Goal: Task Accomplishment & Management: Use online tool/utility

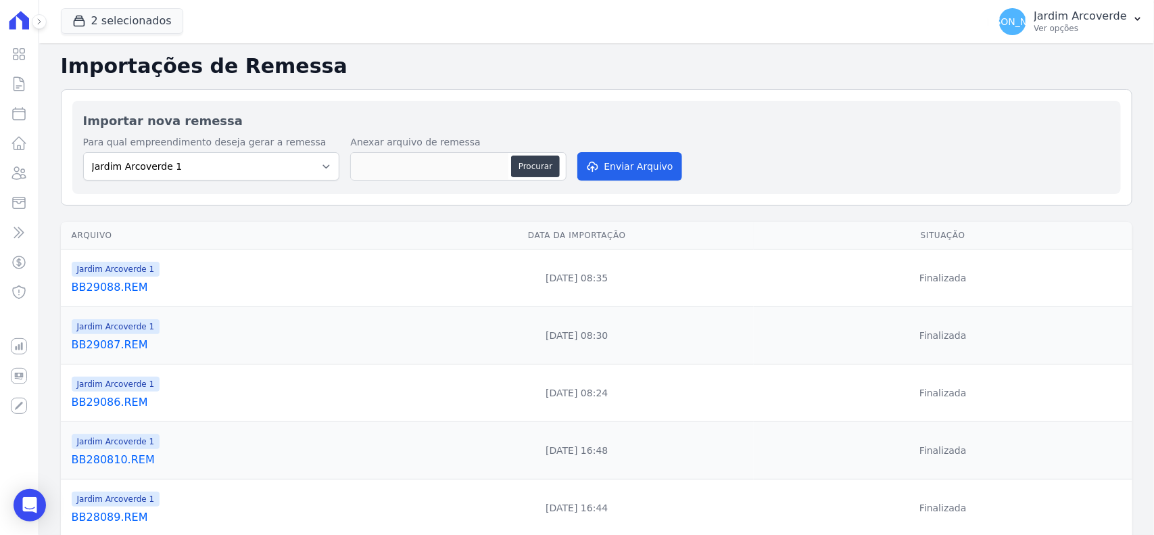
click at [772, 139] on div "Para qual empreendimento deseja gerar a remessa Jardim Arcoverde 1 Jardim Arcov…" at bounding box center [596, 159] width 1027 height 48
click at [1109, 26] on p "Ver opções" at bounding box center [1080, 28] width 93 height 11
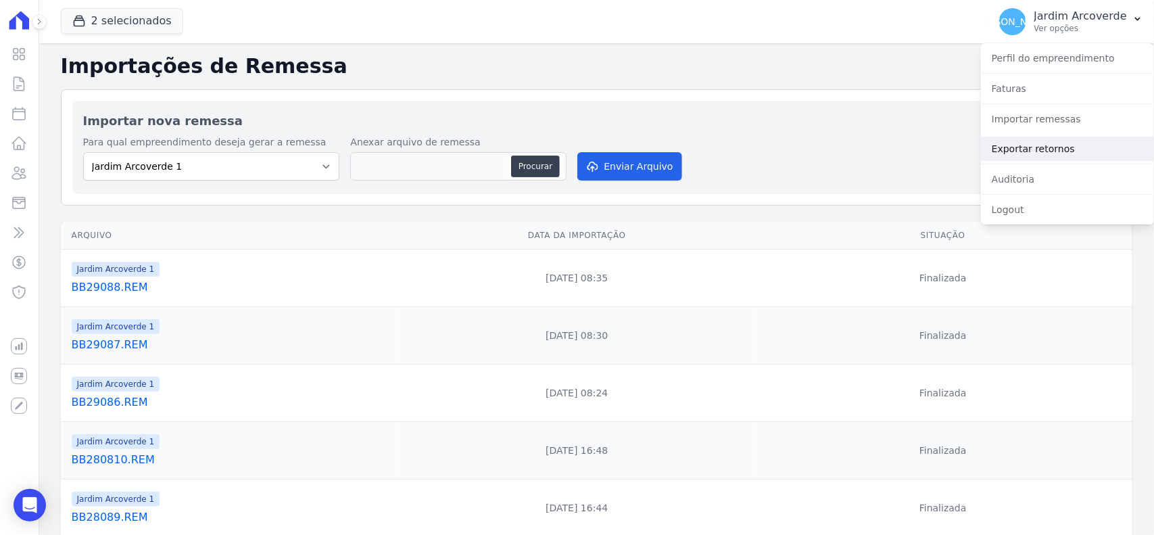
click at [1051, 153] on link "Exportar retornos" at bounding box center [1067, 149] width 173 height 24
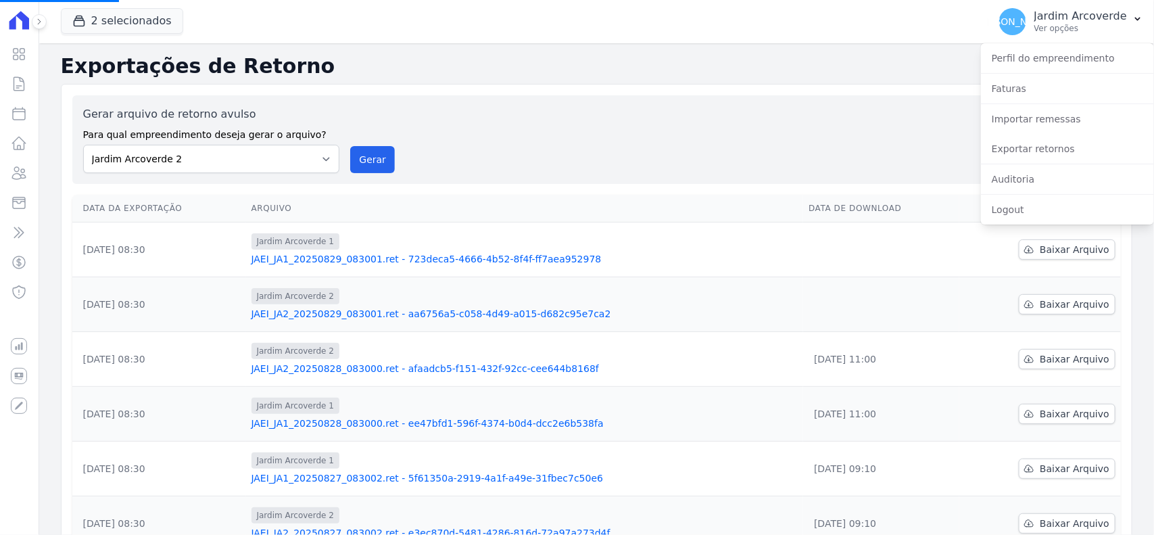
click at [934, 300] on td at bounding box center [881, 304] width 156 height 55
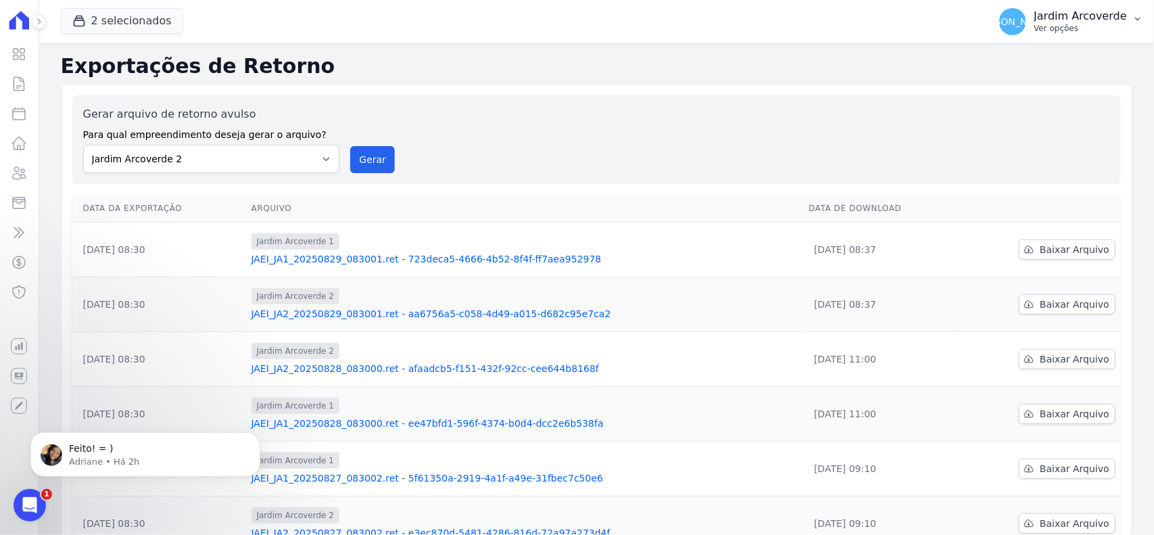
click at [1092, 32] on p "Ver opções" at bounding box center [1080, 28] width 93 height 11
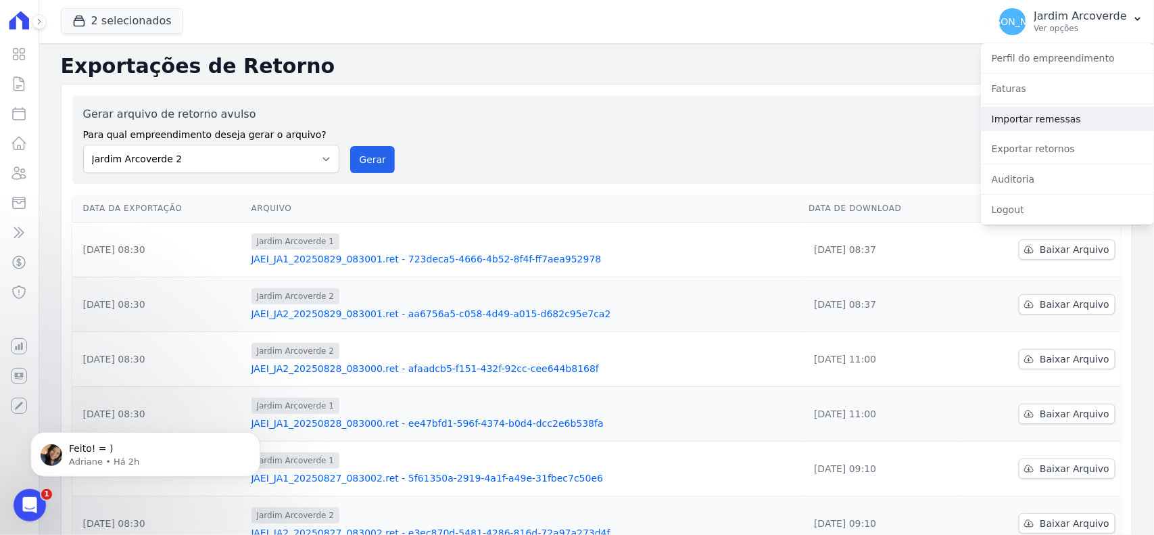
click at [1070, 116] on link "Importar remessas" at bounding box center [1067, 119] width 173 height 24
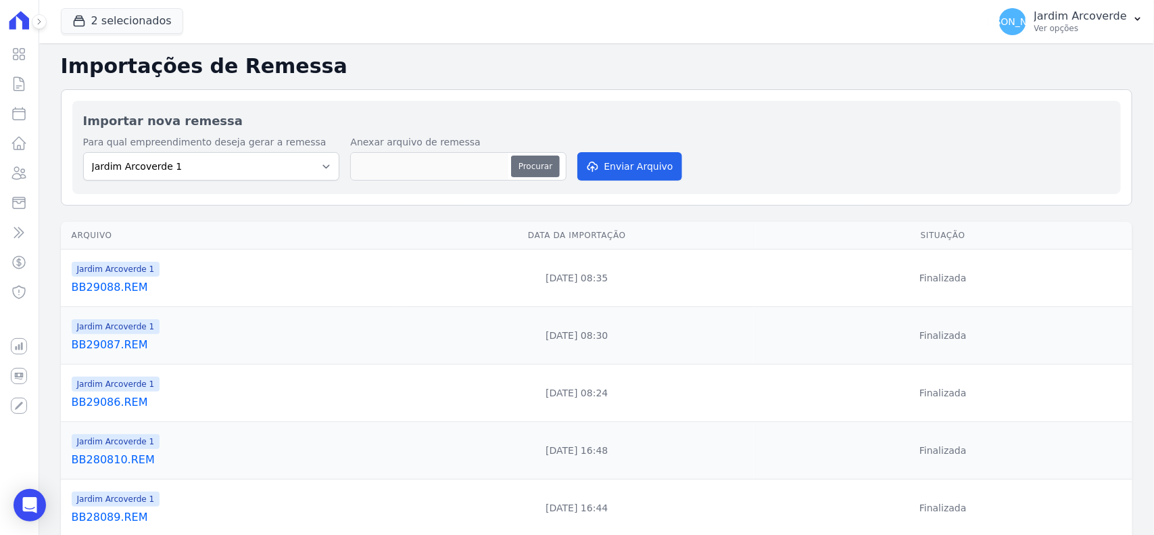
click at [538, 172] on button "Procurar" at bounding box center [535, 166] width 49 height 22
type input "BB29089.REM"
click at [654, 176] on button "Enviar Arquivo" at bounding box center [629, 166] width 104 height 28
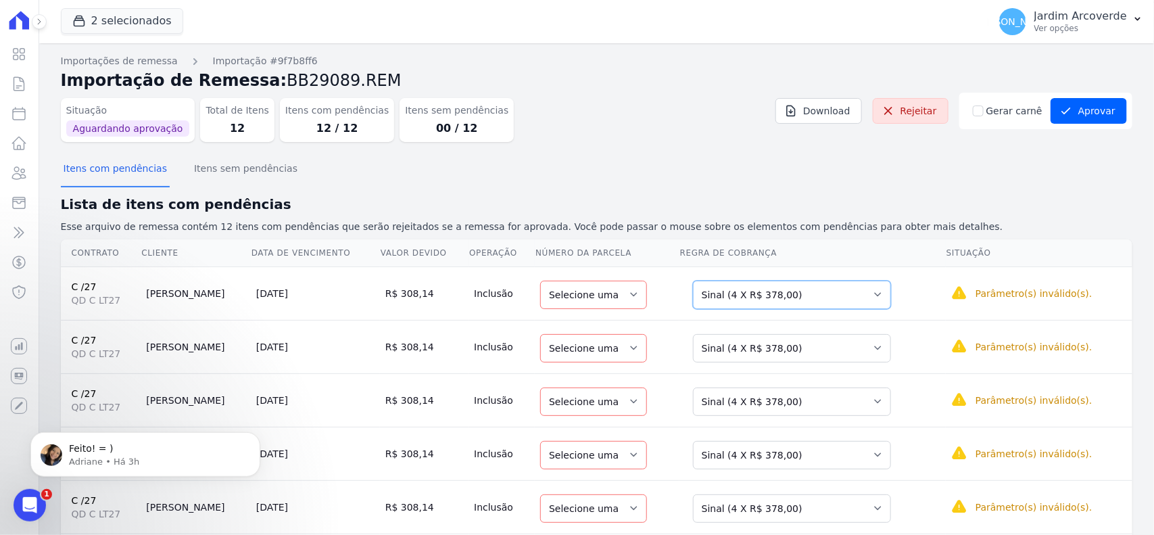
click at [734, 286] on select "Selecione uma Nova Parcela Avulsa Parcela Avulsa Existente Sinal (4 X R$ 378,00…" at bounding box center [792, 295] width 198 height 28
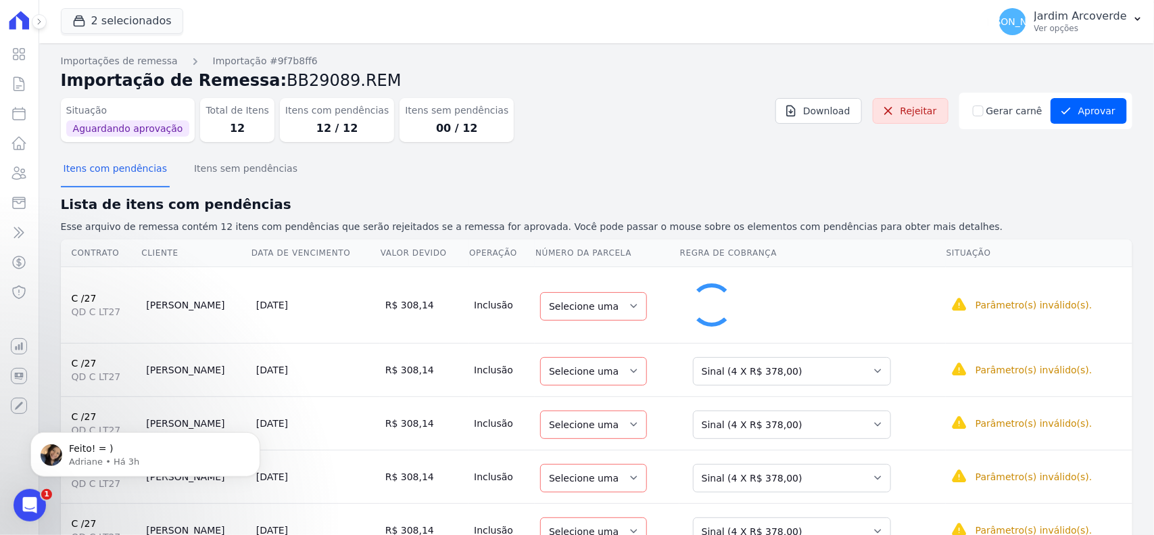
select select "32"
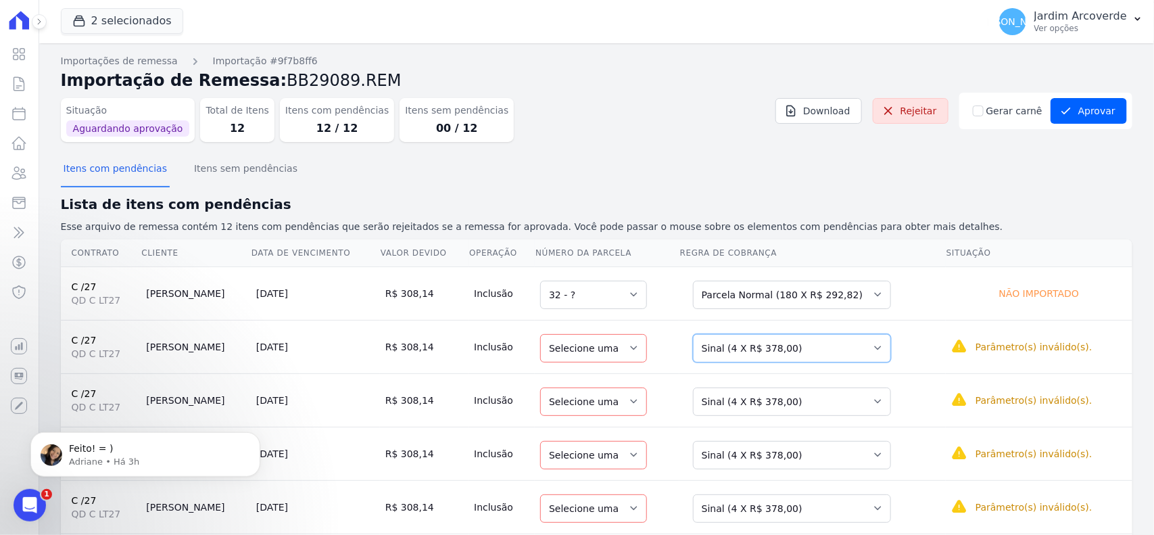
click at [813, 350] on select "Selecione uma Nova Parcela Avulsa Parcela Avulsa Existente Sinal (4 X R$ 378,00…" at bounding box center [792, 348] width 198 height 28
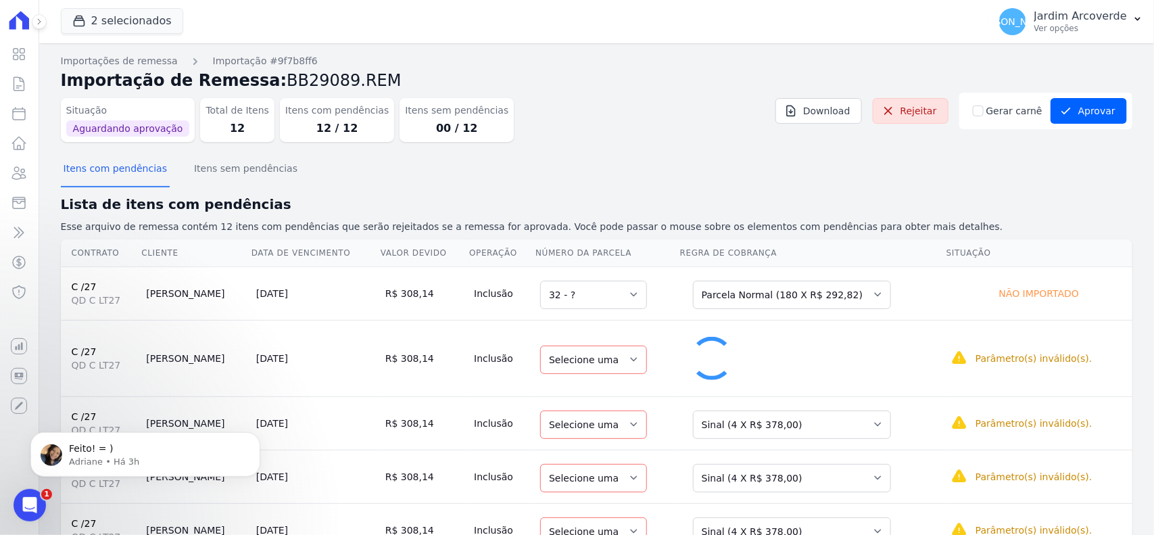
select select "33"
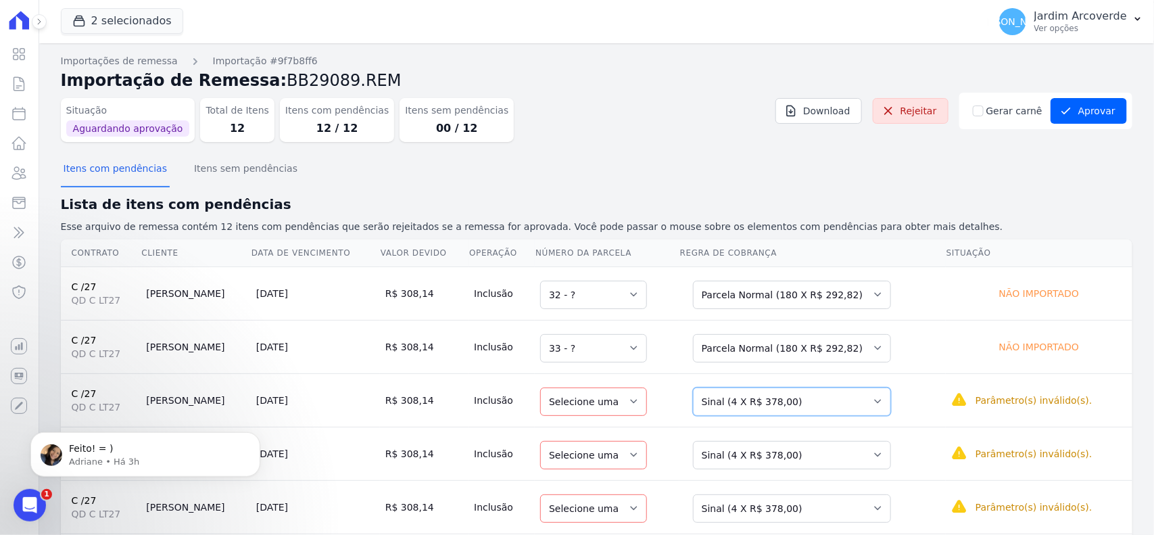
click at [747, 403] on select "Selecione uma Nova Parcela Avulsa Parcela Avulsa Existente Sinal (4 X R$ 378,00…" at bounding box center [792, 401] width 198 height 28
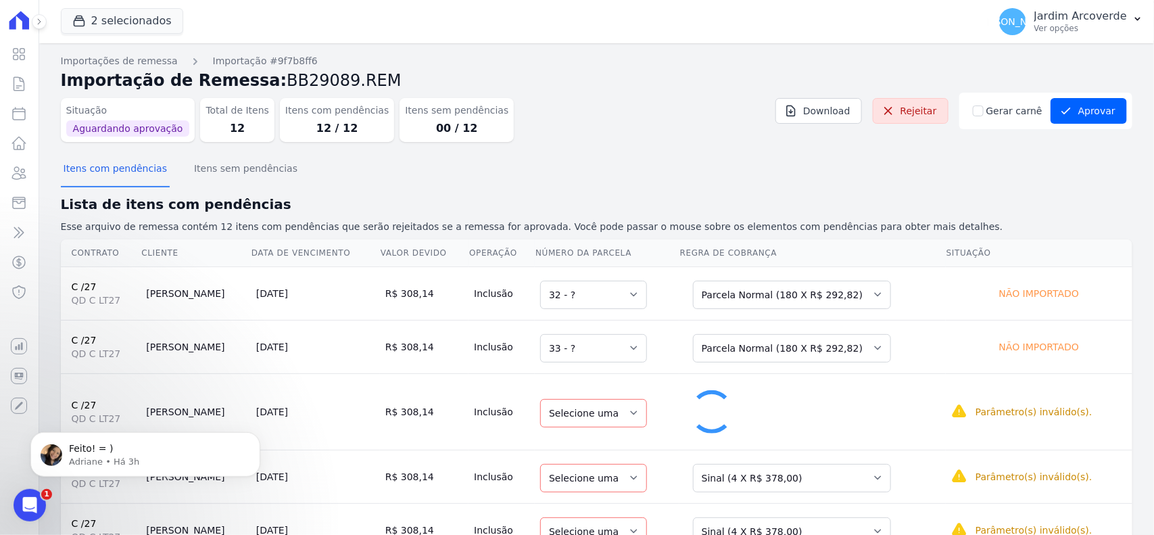
select select "34"
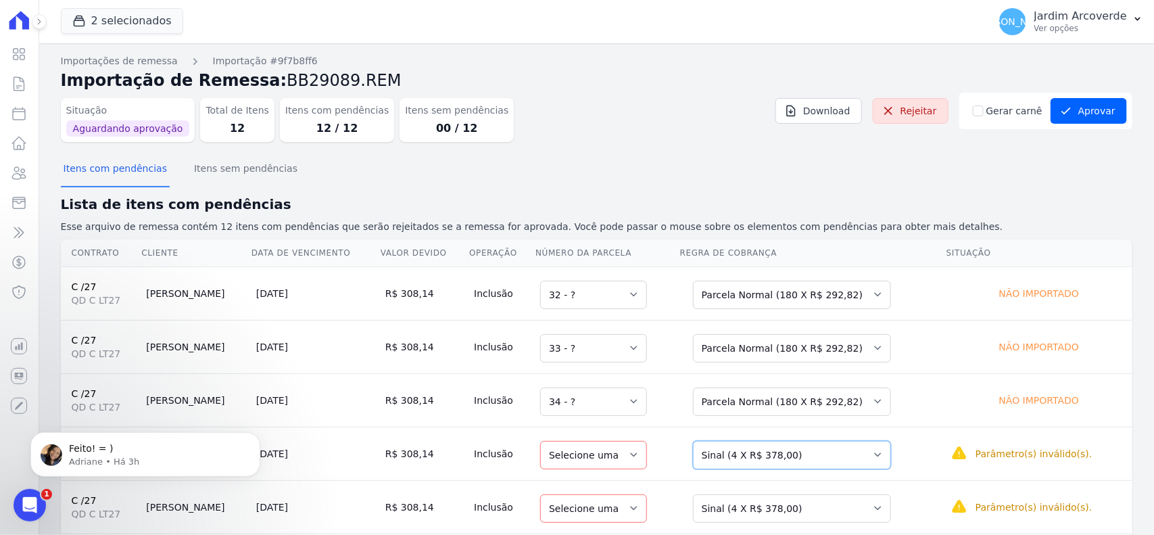
click at [777, 458] on select "Selecione uma Nova Parcela Avulsa Parcela Avulsa Existente Sinal (4 X R$ 378,00…" at bounding box center [792, 455] width 198 height 28
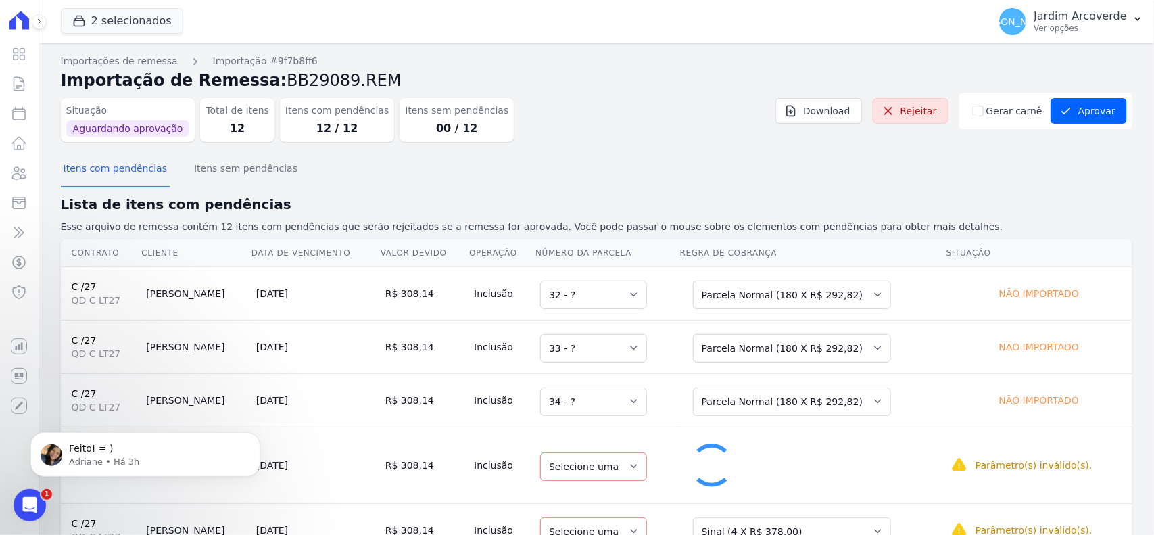
select select "35"
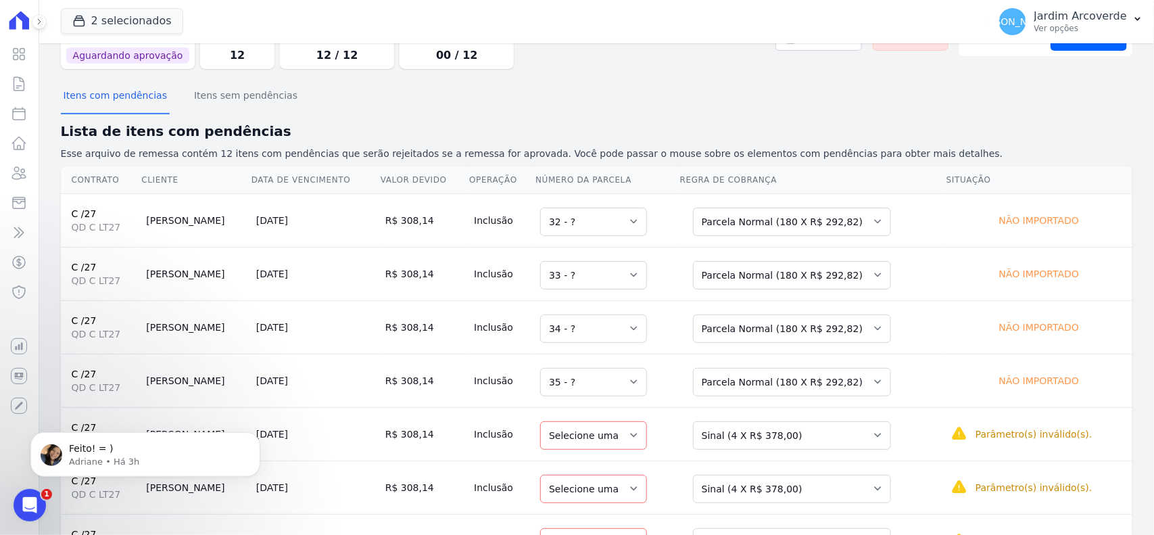
scroll to position [169, 0]
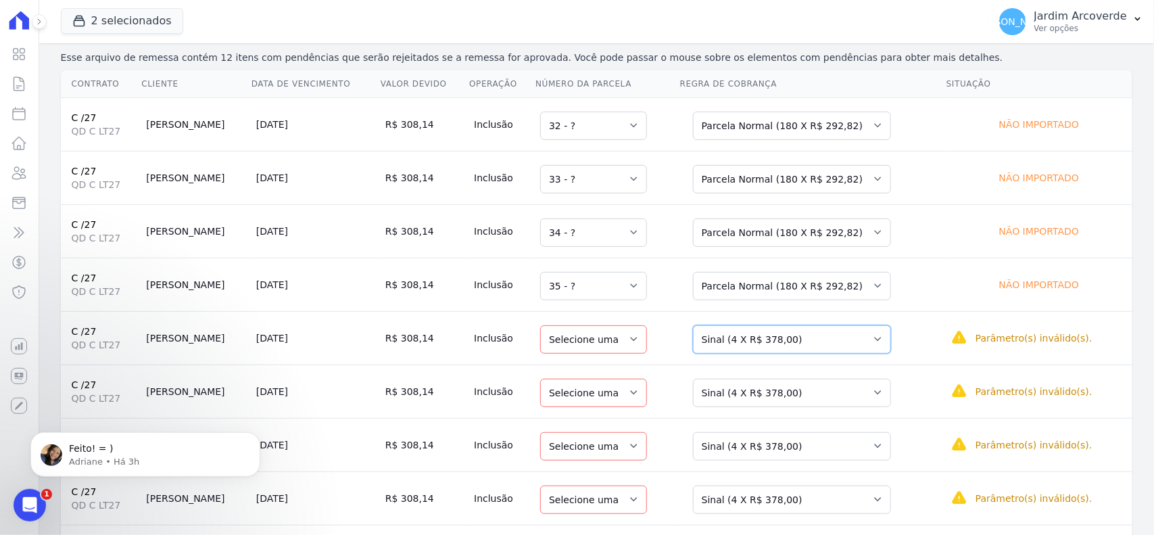
click at [785, 347] on select "Selecione uma Nova Parcela Avulsa Parcela Avulsa Existente Sinal (4 X R$ 378,00…" at bounding box center [792, 339] width 198 height 28
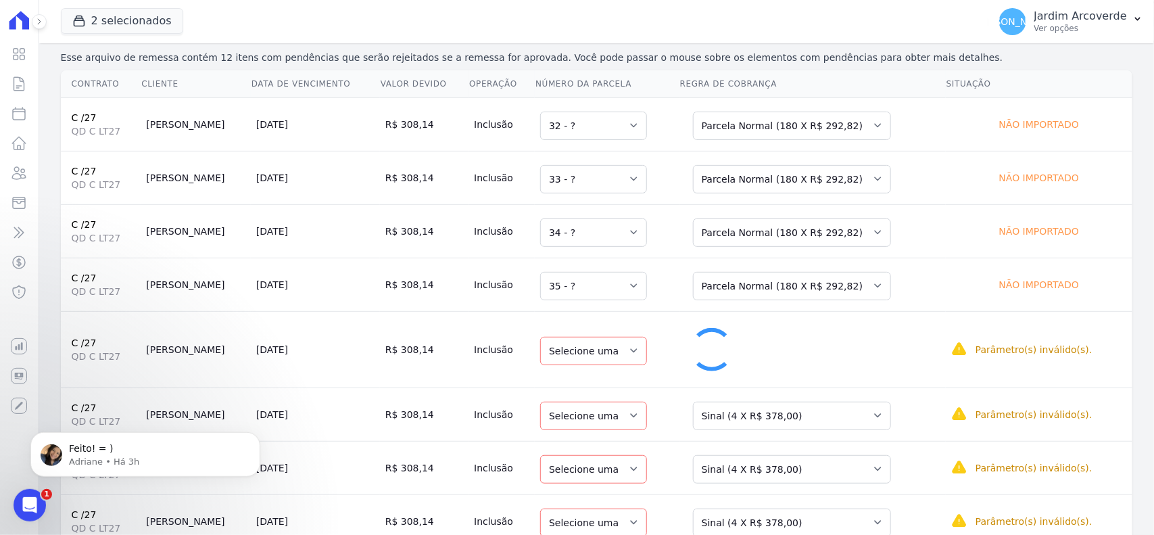
select select "36"
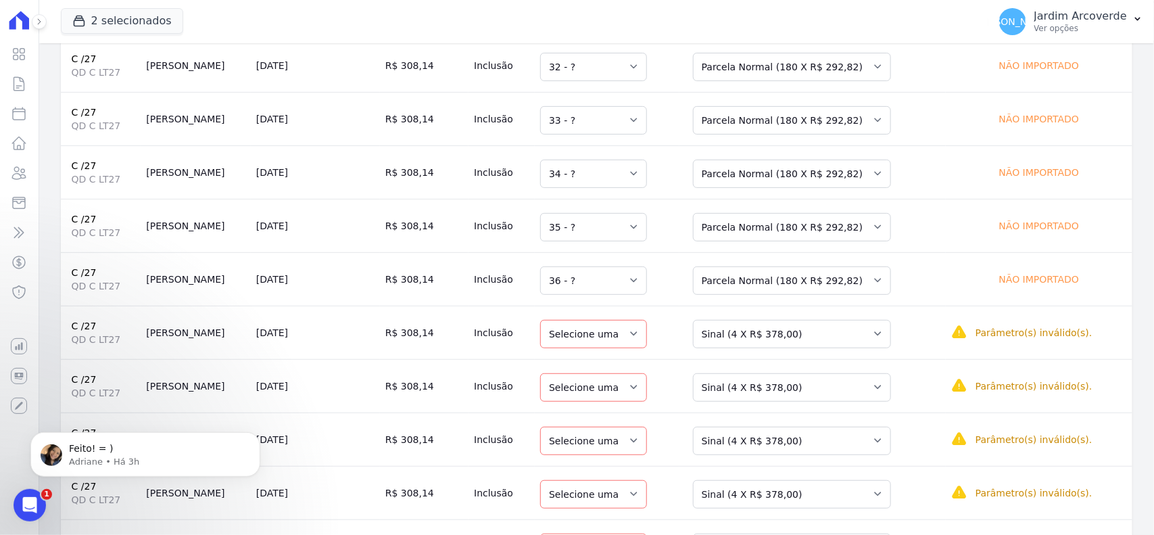
scroll to position [254, 0]
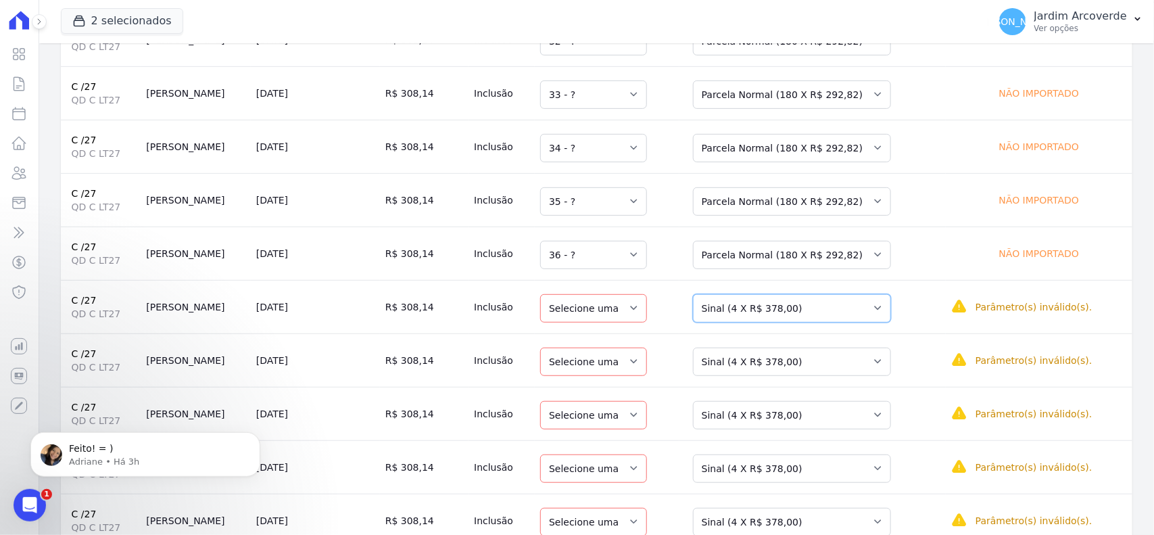
click at [800, 308] on select "Selecione uma Nova Parcela Avulsa Parcela Avulsa Existente Sinal (4 X R$ 378,00…" at bounding box center [792, 308] width 198 height 28
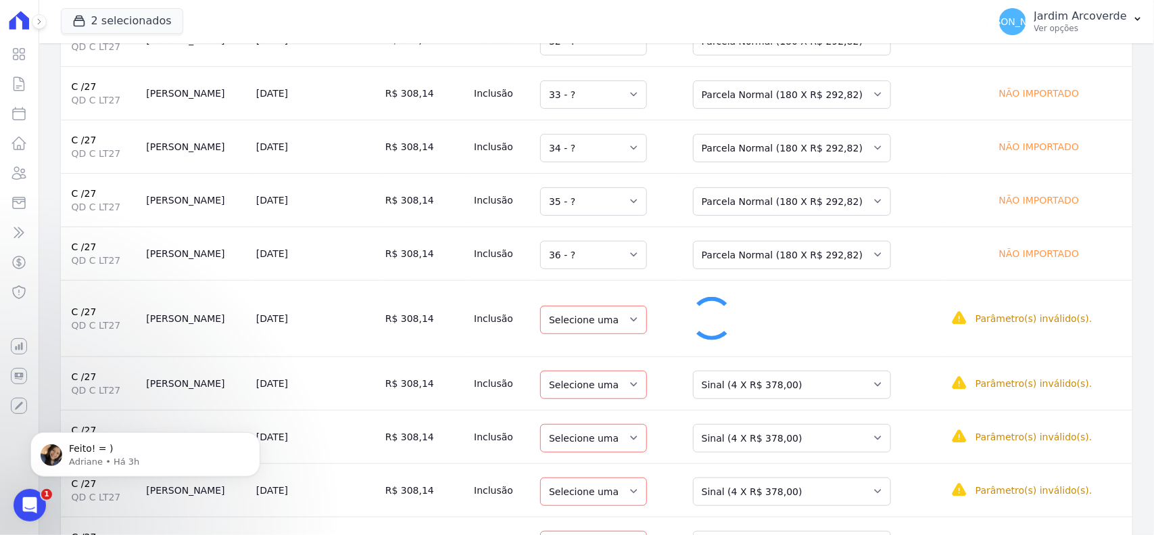
select select "37"
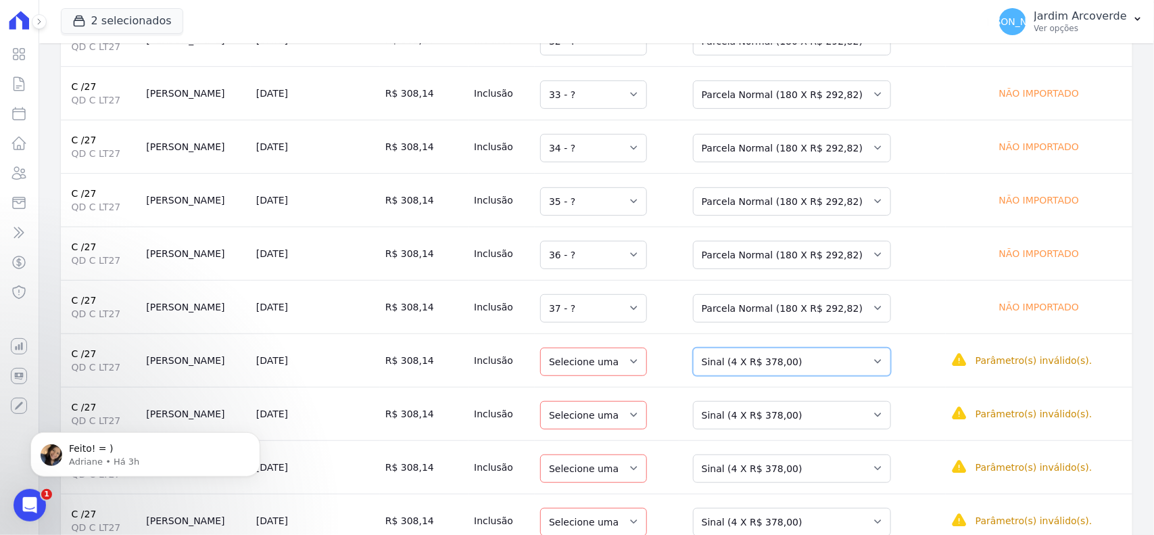
click at [821, 374] on select "Selecione uma Nova Parcela Avulsa Parcela Avulsa Existente Sinal (4 X R$ 378,00…" at bounding box center [792, 362] width 198 height 28
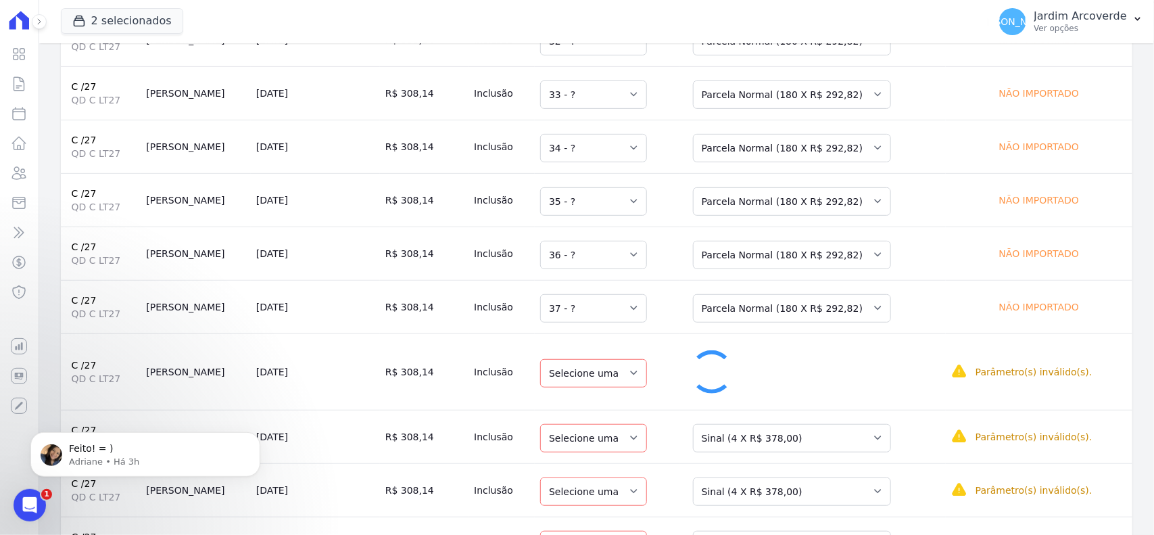
select select "38"
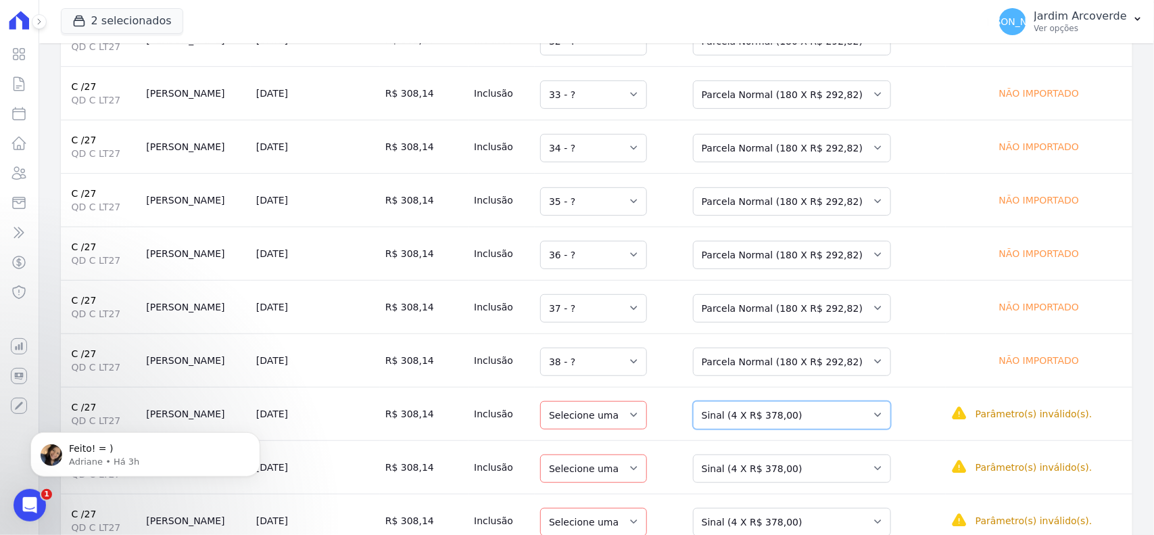
click at [823, 421] on select "Selecione uma Nova Parcela Avulsa Parcela Avulsa Existente Sinal (4 X R$ 378,00…" at bounding box center [792, 415] width 198 height 28
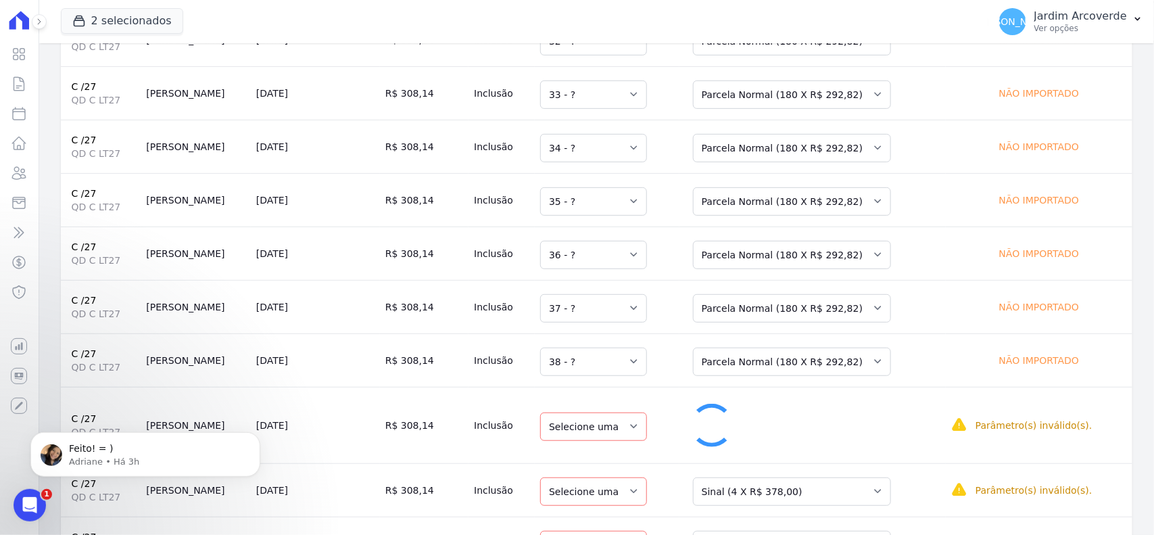
select select "39"
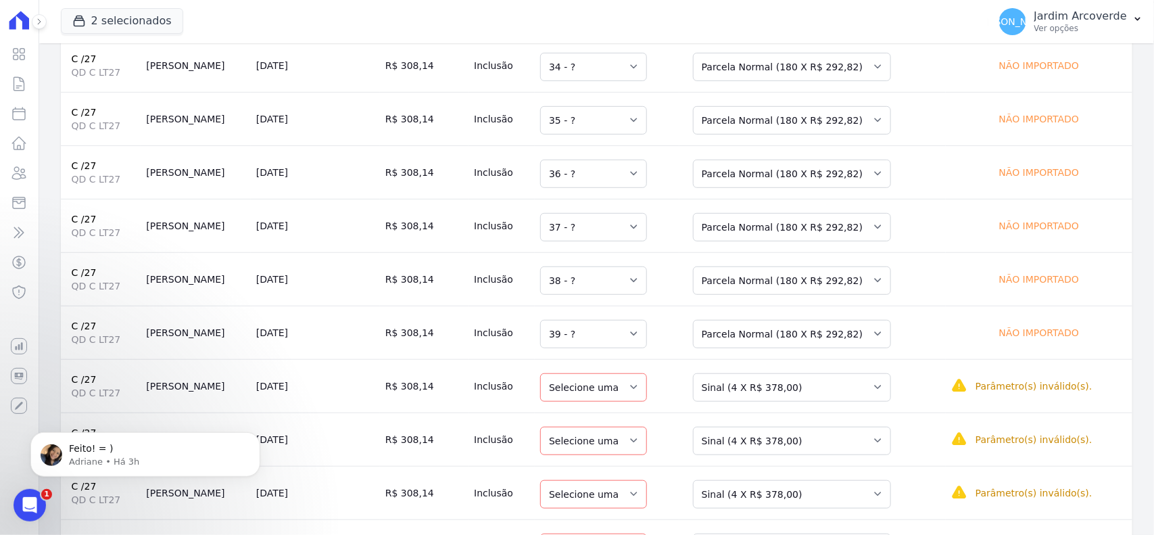
scroll to position [411, 0]
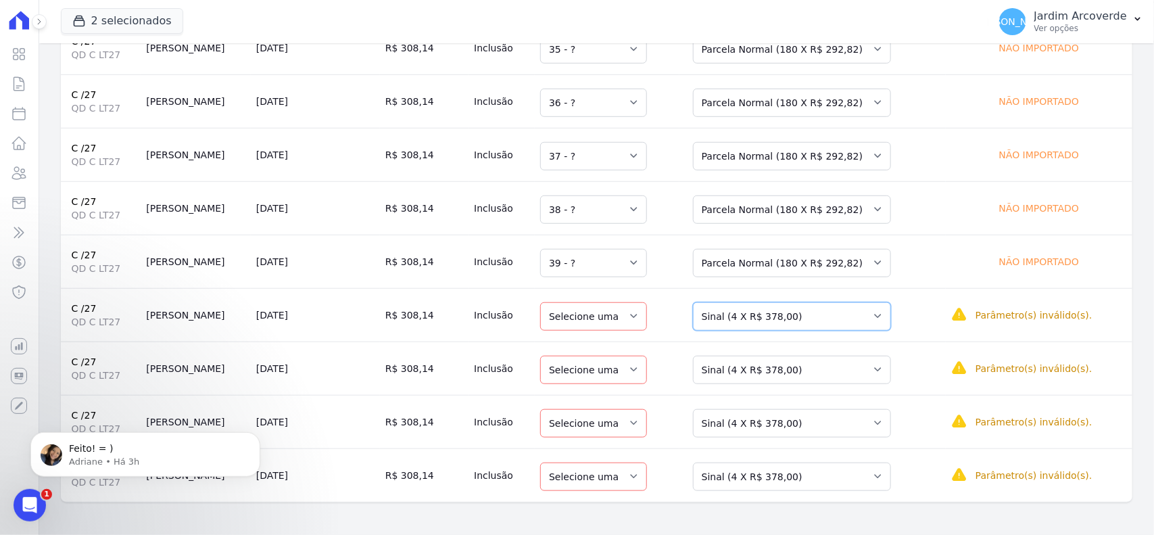
drag, startPoint x: 829, startPoint y: 315, endPoint x: 832, endPoint y: 325, distance: 10.7
click at [829, 315] on select "Selecione uma Nova Parcela Avulsa Parcela Avulsa Existente Sinal (4 X R$ 378,00…" at bounding box center [792, 316] width 198 height 28
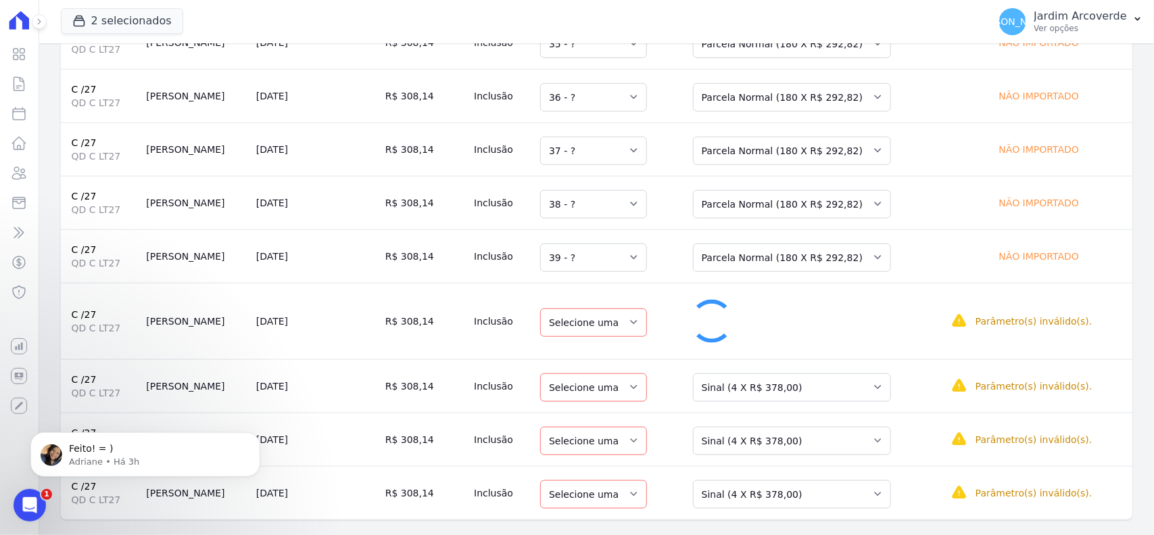
select select "40"
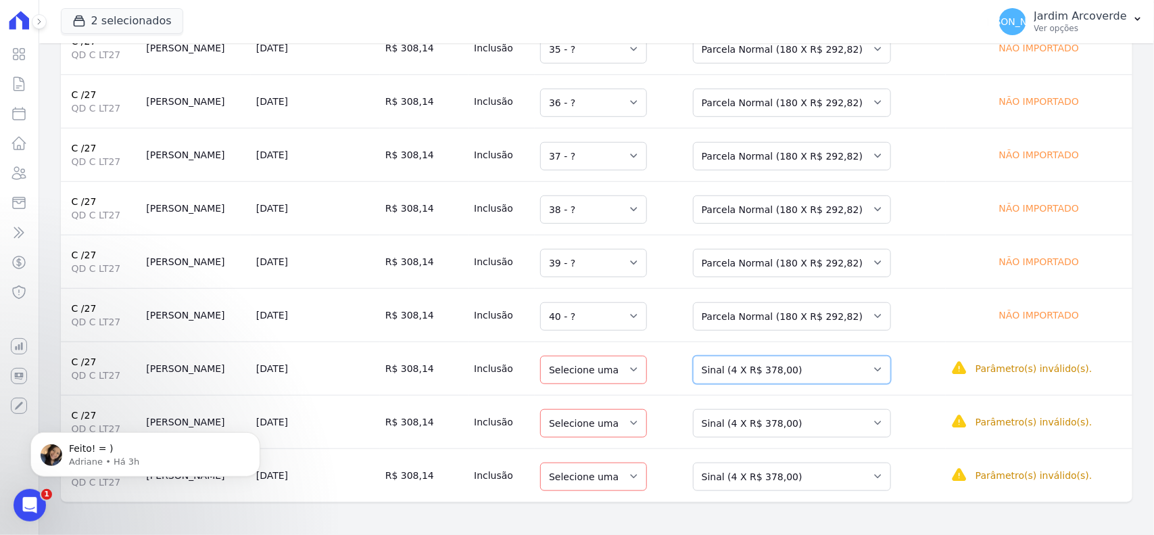
click at [819, 370] on select "Selecione uma Nova Parcela Avulsa Parcela Avulsa Existente Sinal (4 X R$ 378,00…" at bounding box center [792, 370] width 198 height 28
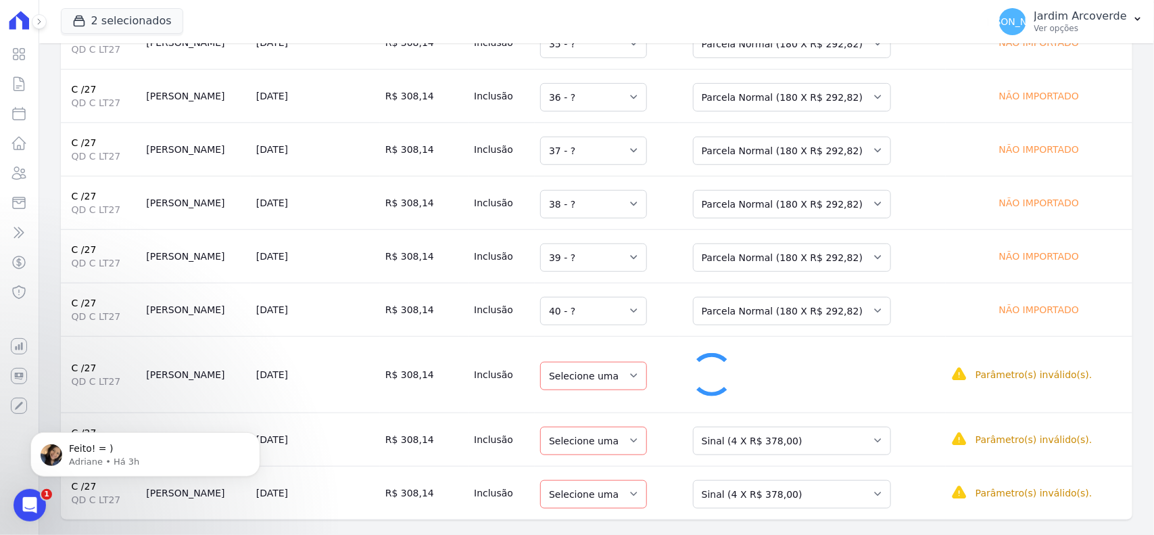
select select "41"
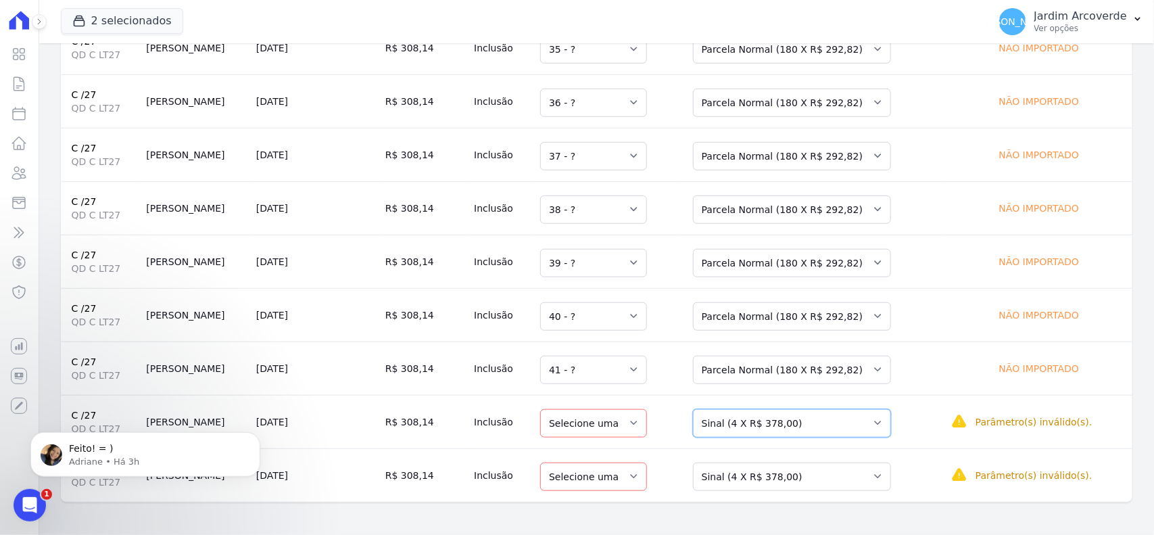
click at [777, 423] on select "Selecione uma Nova Parcela Avulsa Parcela Avulsa Existente Sinal (4 X R$ 378,00…" at bounding box center [792, 423] width 198 height 28
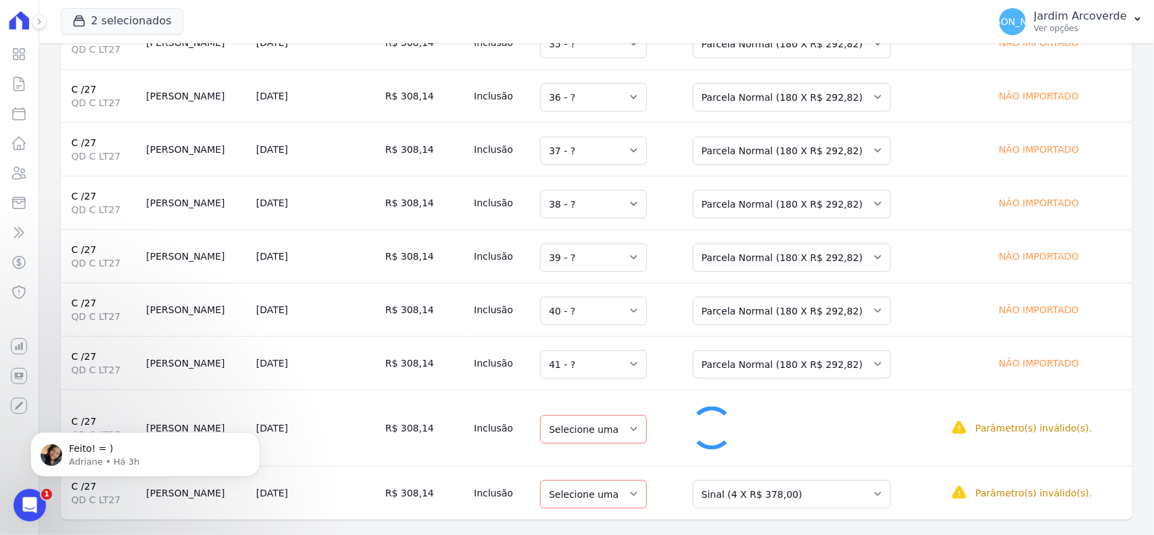
select select "42"
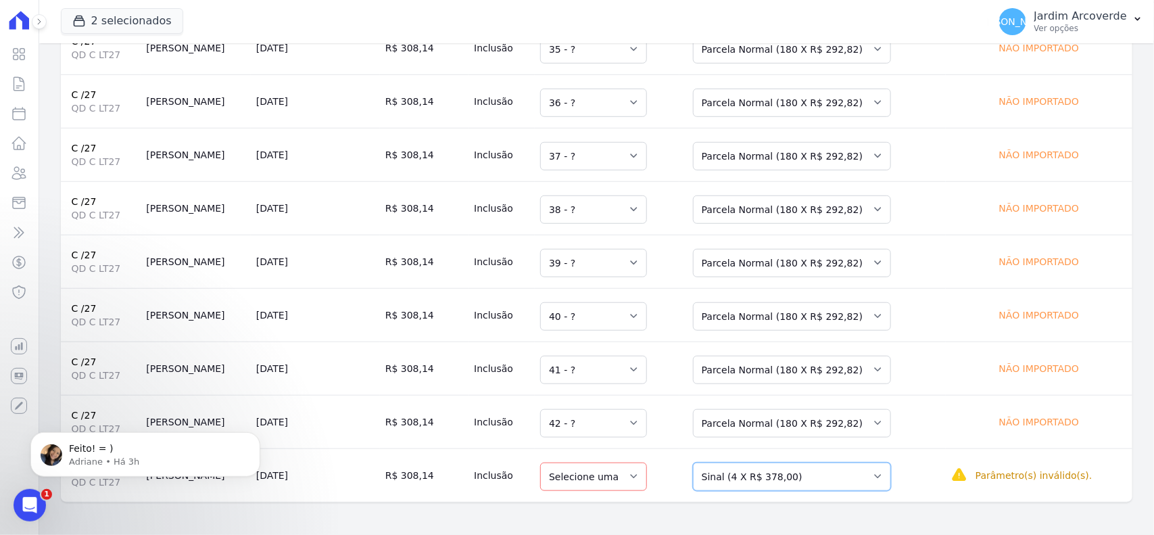
click at [812, 470] on select "Selecione uma Nova Parcela Avulsa Parcela Avulsa Existente Sinal (4 X R$ 378,00…" at bounding box center [792, 476] width 198 height 28
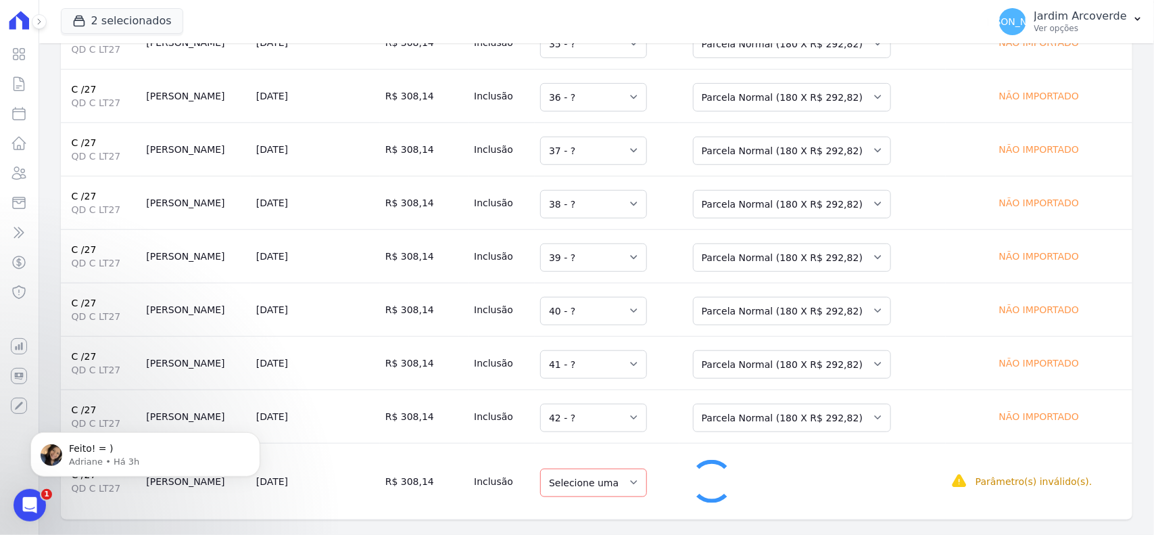
select select "43"
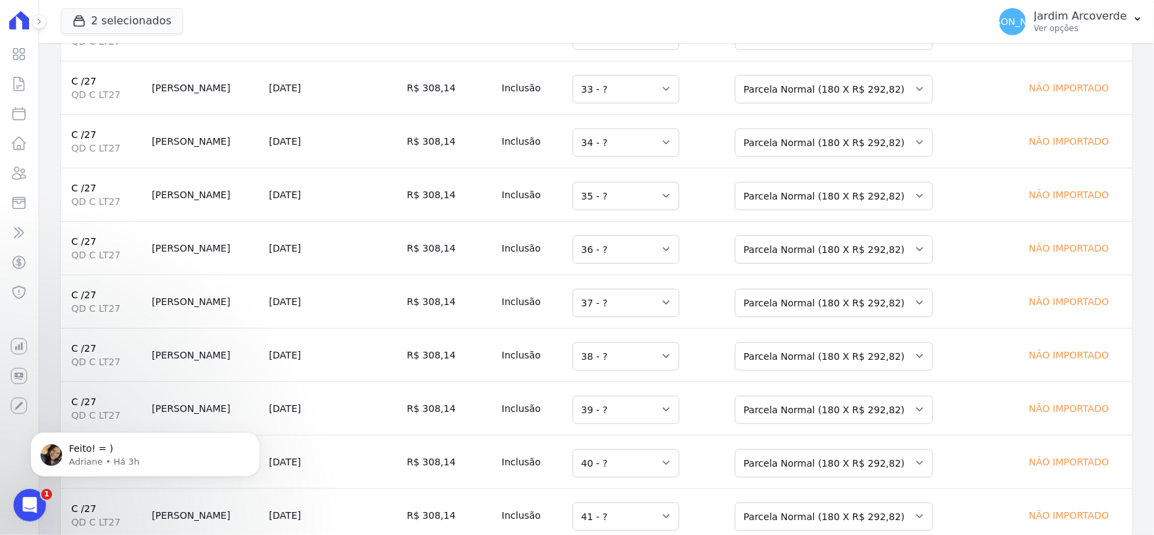
scroll to position [0, 0]
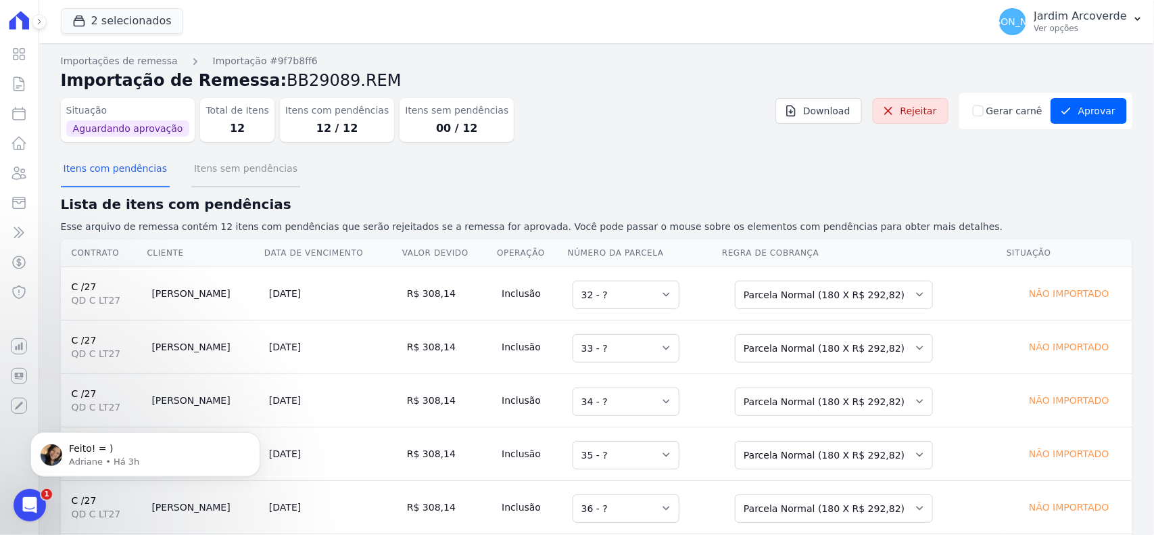
click at [276, 173] on button "Itens sem pendências" at bounding box center [245, 169] width 109 height 35
click at [978, 110] on input "Gerar carnê" at bounding box center [978, 110] width 11 height 11
checkbox input "true"
click at [1067, 157] on div "Itens com pendências Itens sem pendências" at bounding box center [597, 169] width 1072 height 33
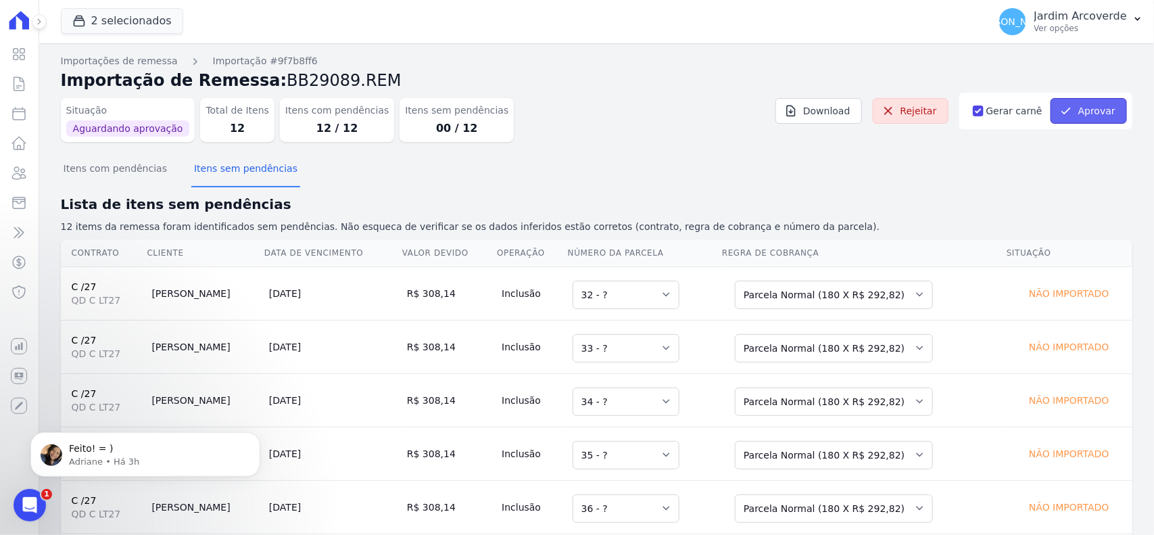
click at [1070, 120] on button "Aprovar" at bounding box center [1089, 111] width 76 height 26
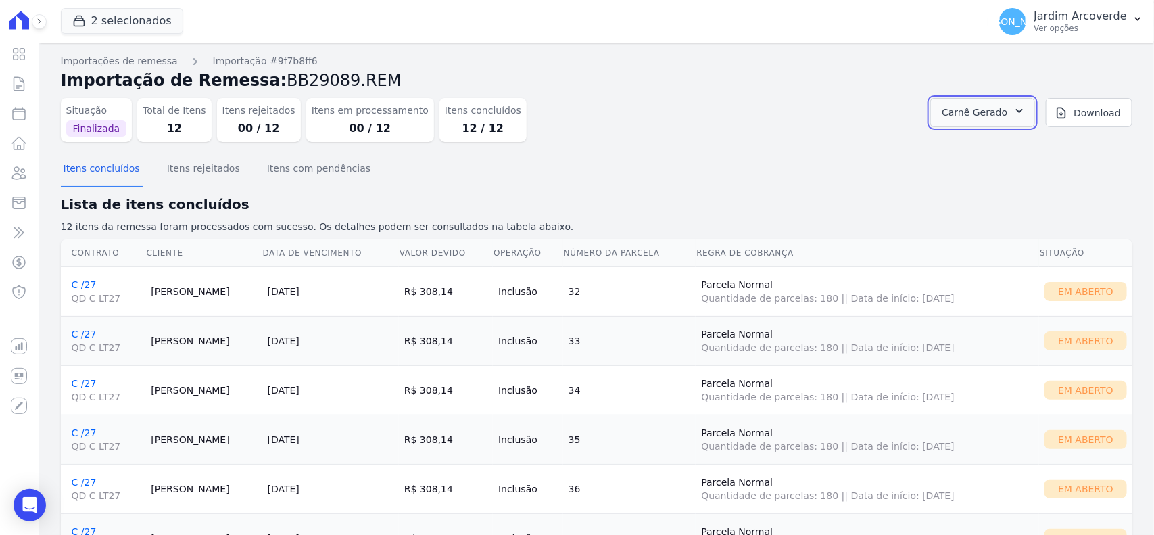
click at [988, 114] on span "Carnê Gerado" at bounding box center [975, 112] width 66 height 17
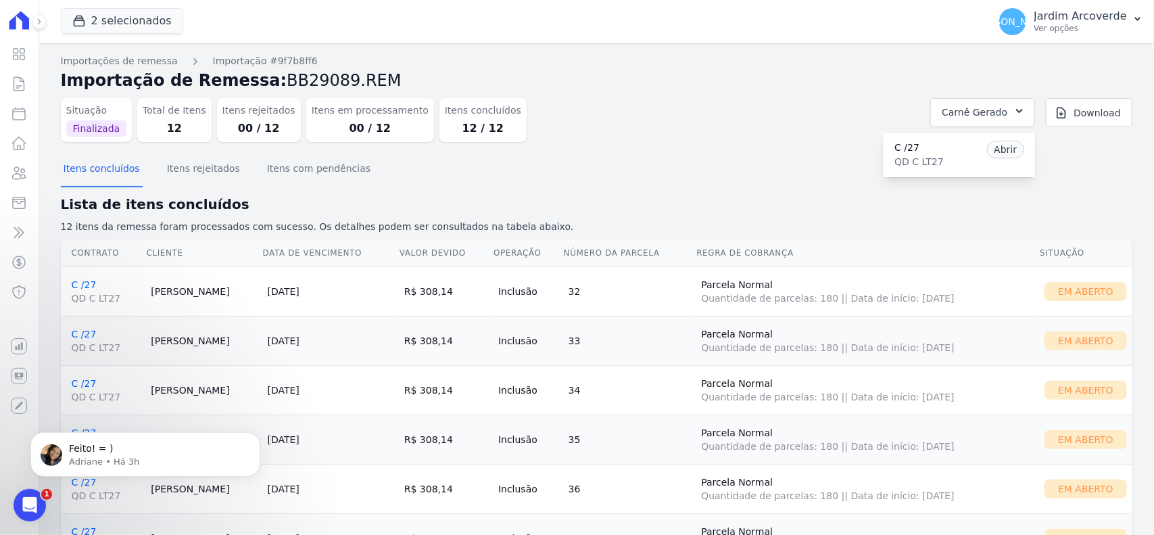
click at [999, 150] on link "Abrir" at bounding box center [1006, 150] width 38 height 18
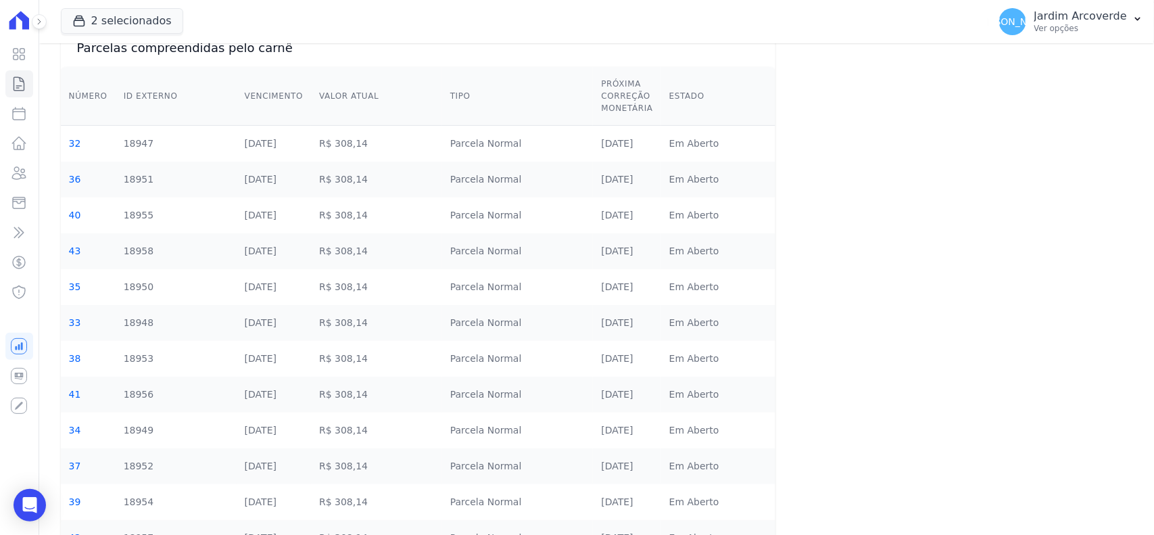
scroll to position [149, 0]
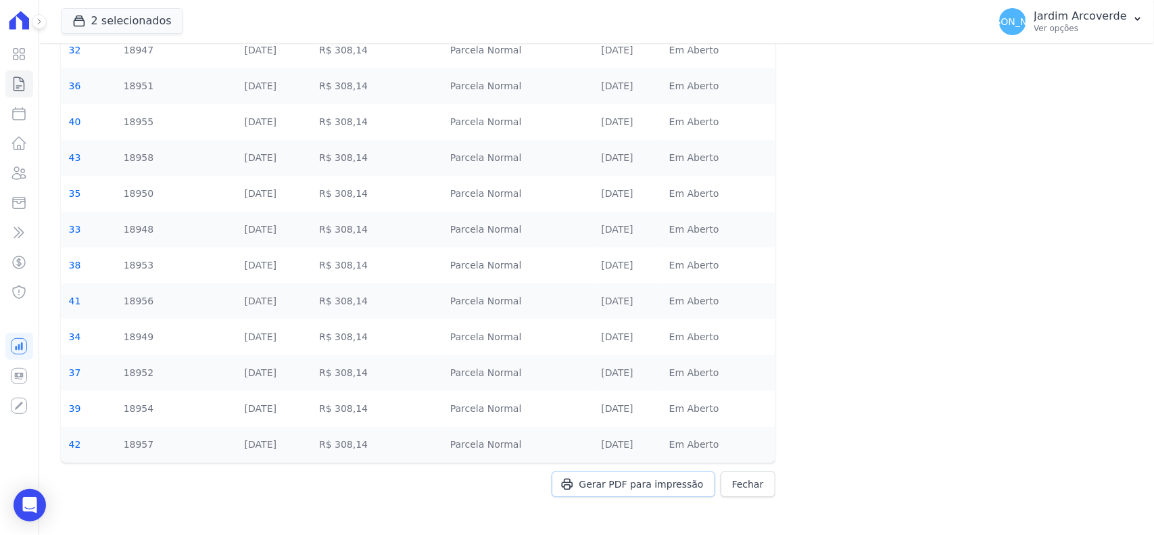
click at [610, 491] on span "Gerar PDF para impressão" at bounding box center [641, 484] width 124 height 14
